Goal: Task Accomplishment & Management: Manage account settings

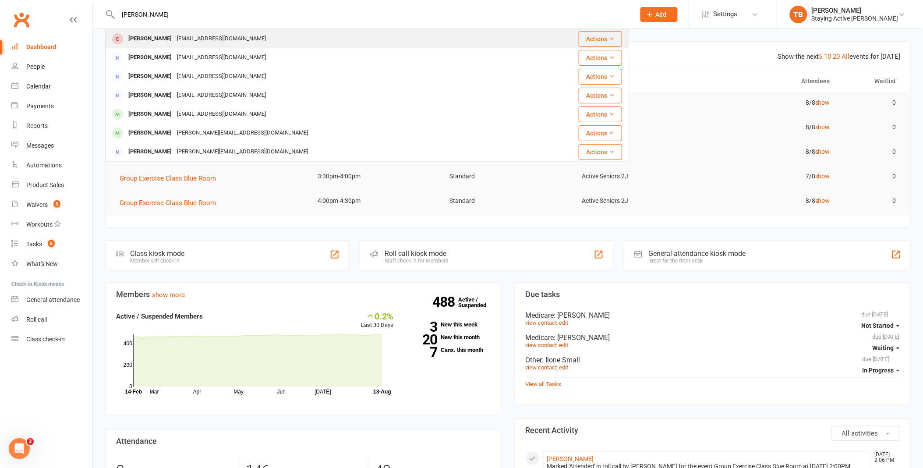
type input "[PERSON_NAME]"
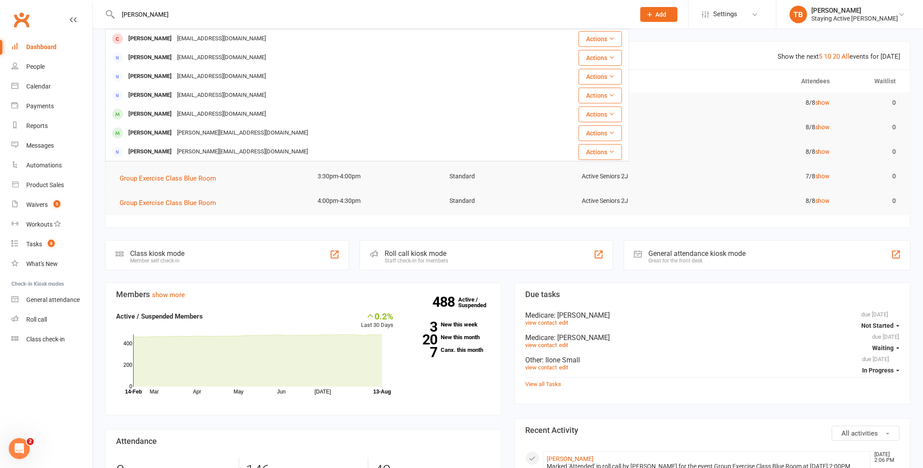
drag, startPoint x: 161, startPoint y: 37, endPoint x: 171, endPoint y: 68, distance: 33.3
click at [174, 36] on div "[EMAIL_ADDRESS][DOMAIN_NAME]" at bounding box center [221, 38] width 94 height 13
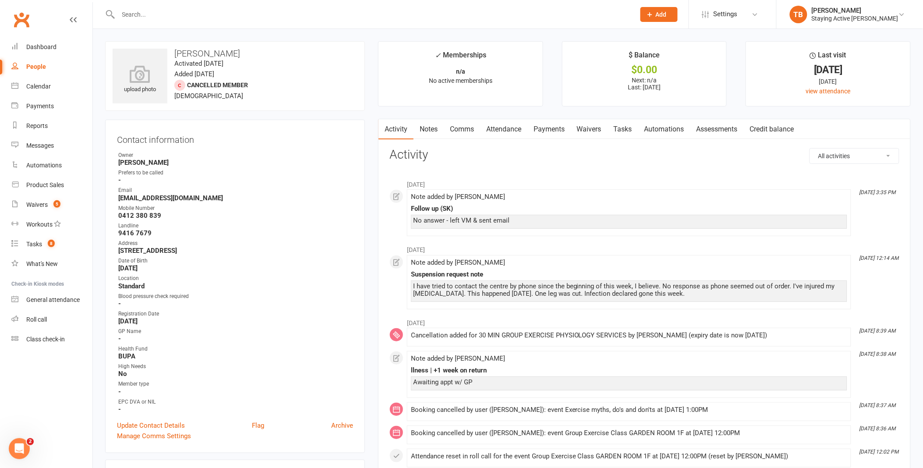
click at [170, 11] on input "text" at bounding box center [373, 14] width 514 height 12
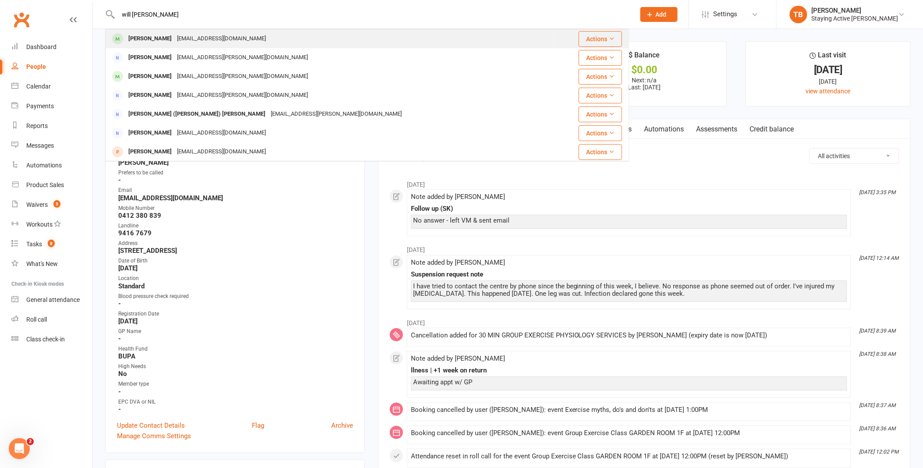
type input "will [PERSON_NAME]"
click at [137, 38] on div "[PERSON_NAME]" at bounding box center [150, 38] width 49 height 13
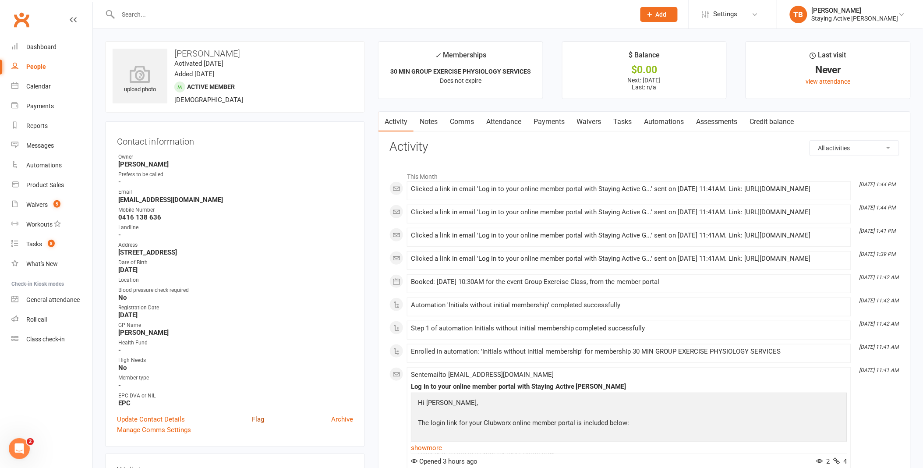
click at [259, 420] on link "Flag" at bounding box center [258, 419] width 12 height 11
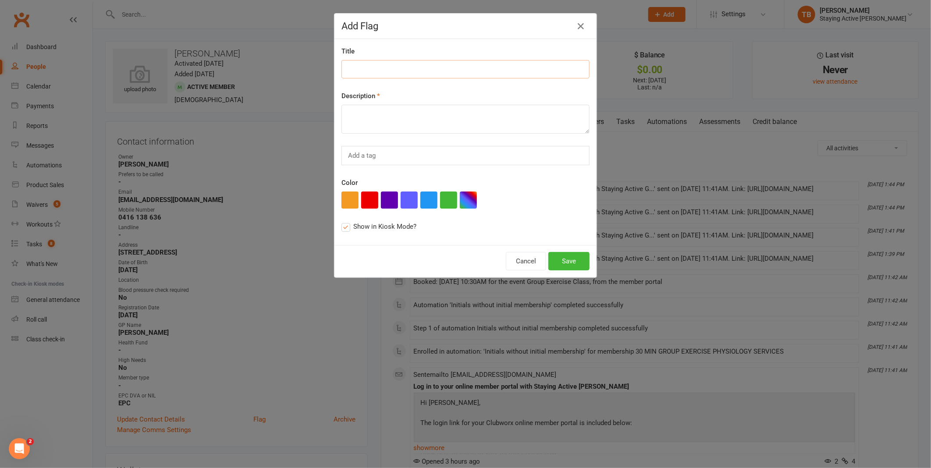
click at [387, 75] on input at bounding box center [465, 69] width 248 height 18
type input "NEW MEMBER"
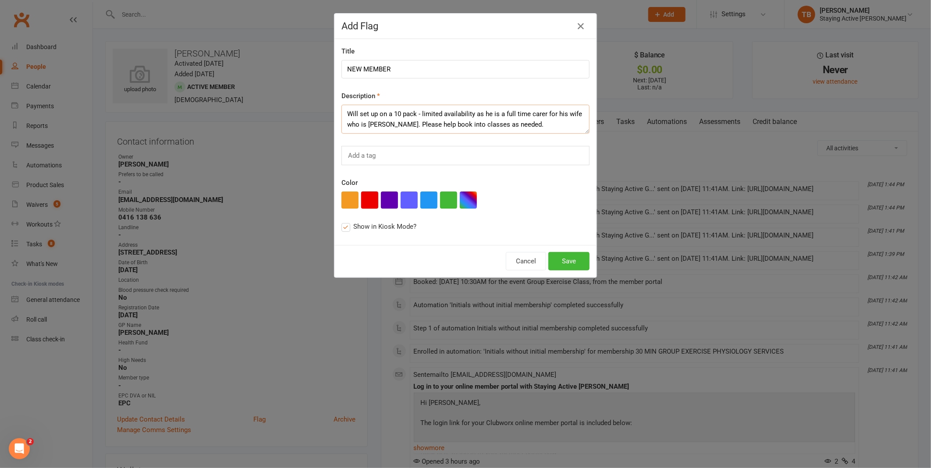
type textarea "Will set up on a 10 pack - limited availability as he is a full time carer for …"
click at [363, 193] on button "button" at bounding box center [369, 200] width 17 height 17
drag, startPoint x: 573, startPoint y: 261, endPoint x: 550, endPoint y: 253, distance: 23.6
click at [550, 253] on button "Save" at bounding box center [568, 261] width 41 height 18
